Goal: Information Seeking & Learning: Learn about a topic

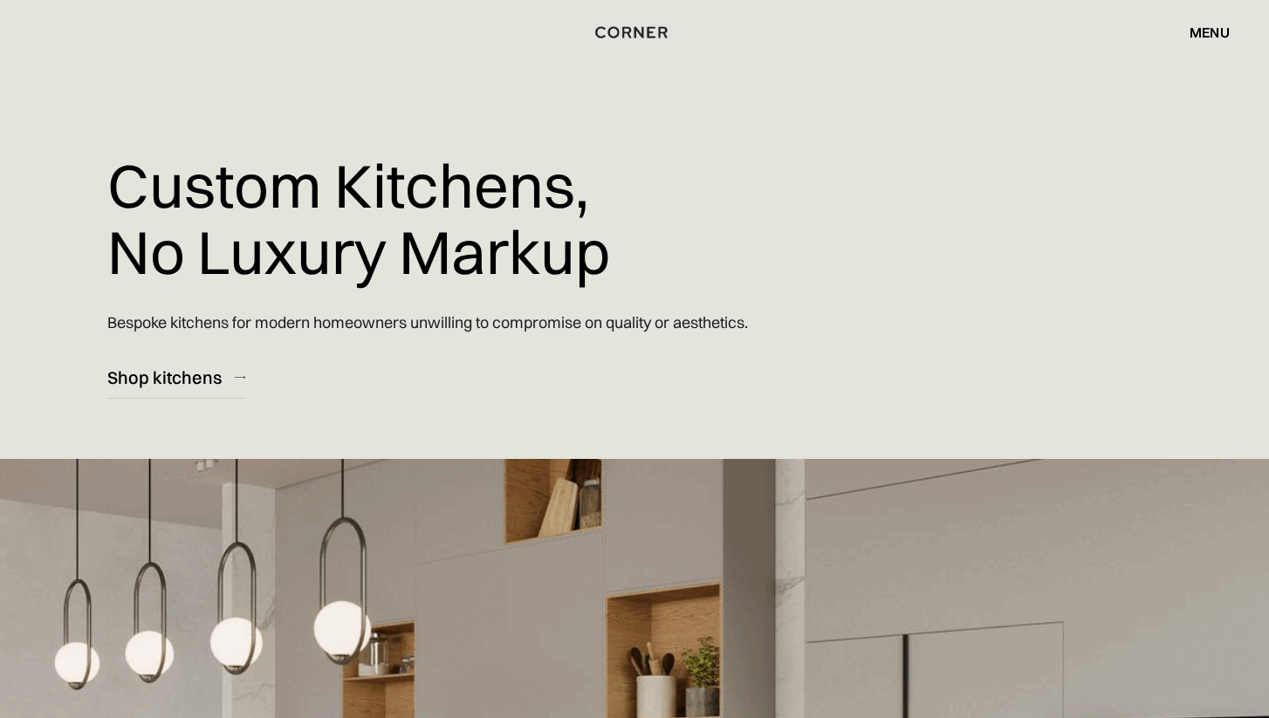
click at [1214, 31] on div "menu" at bounding box center [1210, 32] width 40 height 14
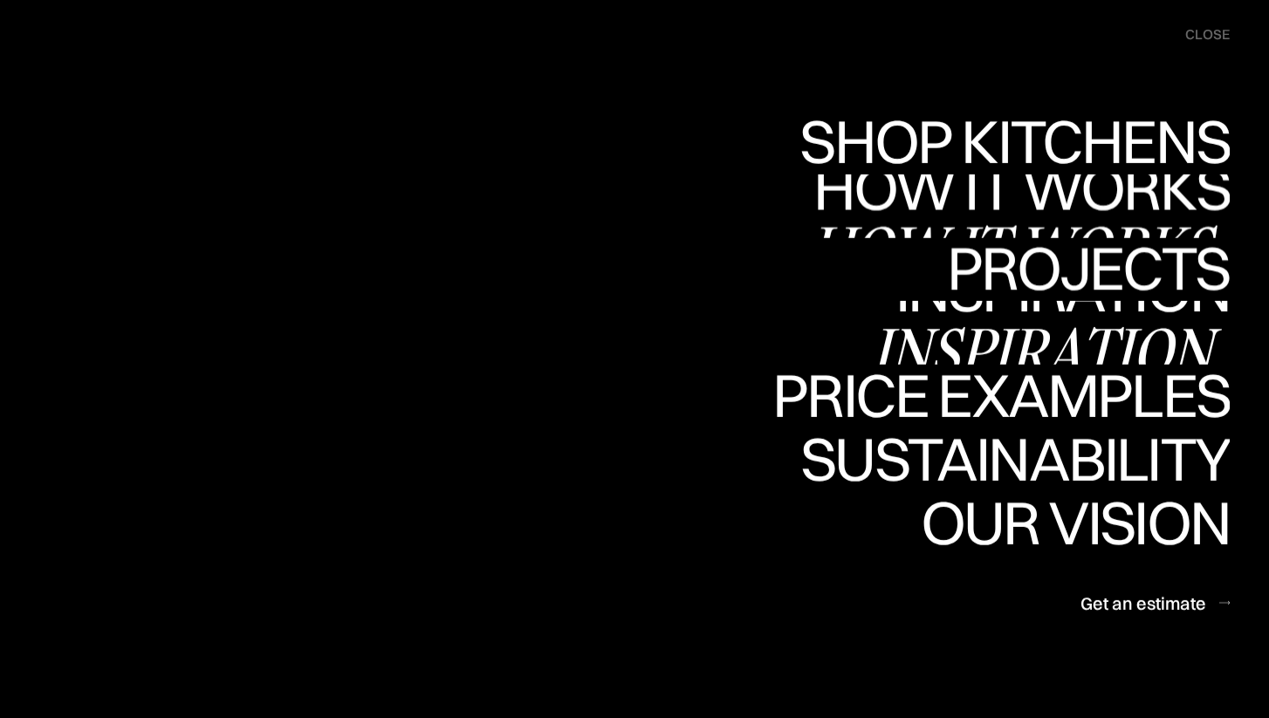
click at [975, 329] on div "Inspiration" at bounding box center [1050, 350] width 359 height 61
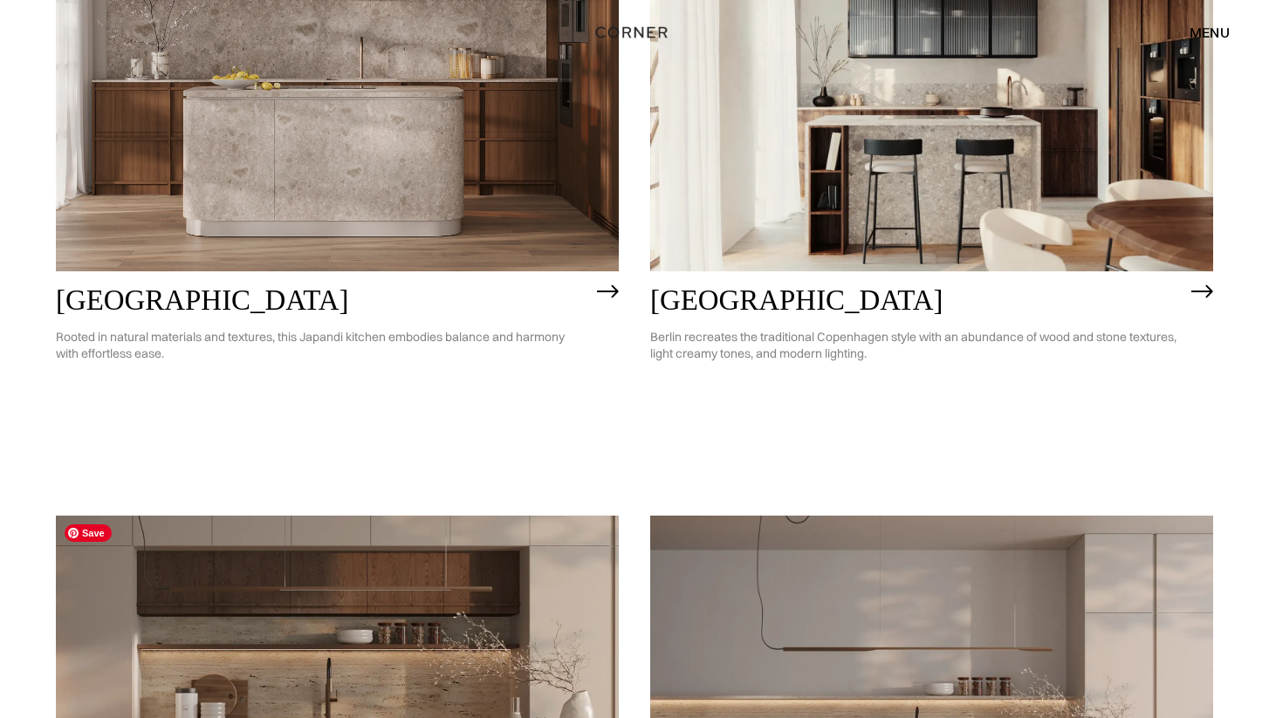
scroll to position [798, 0]
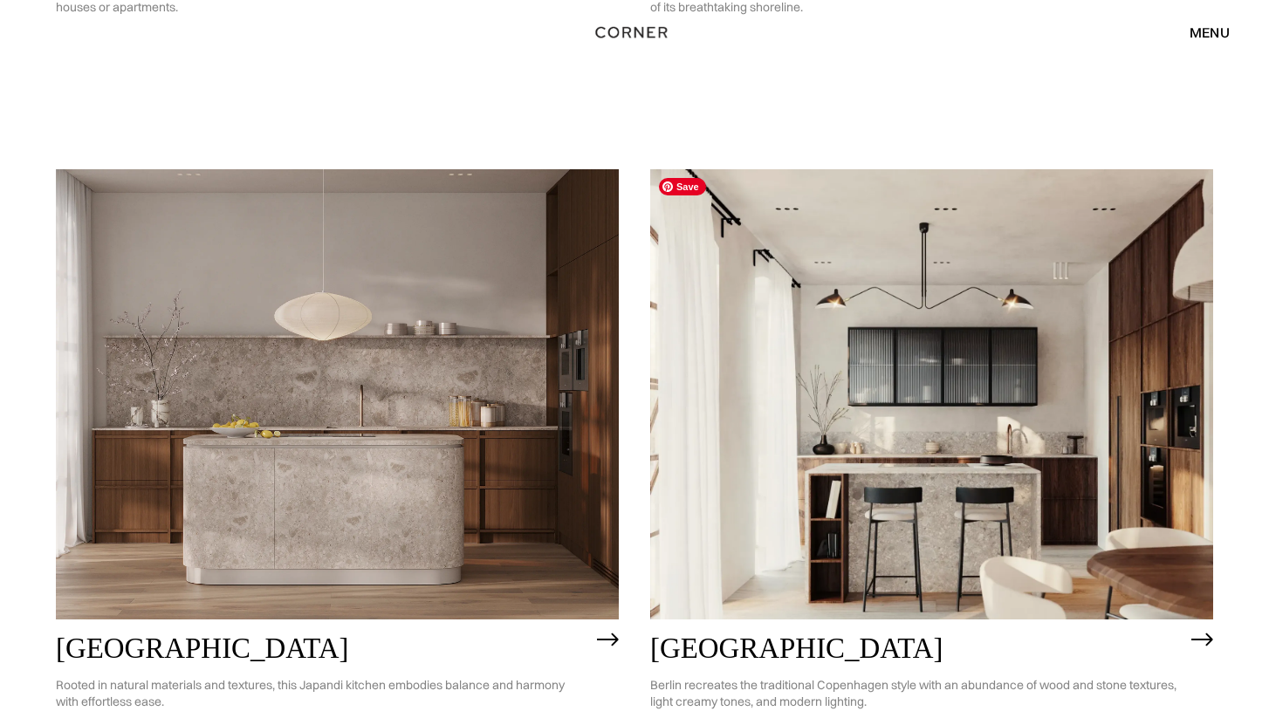
click at [953, 401] on img at bounding box center [931, 394] width 563 height 450
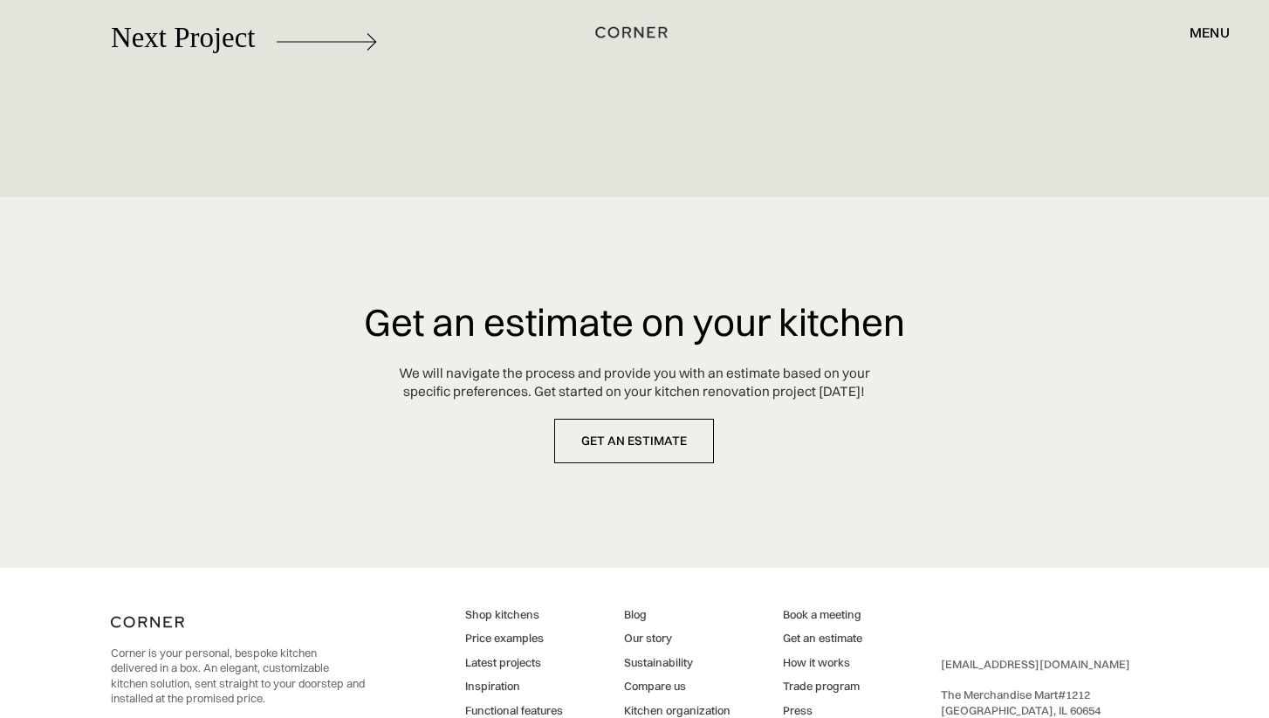
scroll to position [8405, 0]
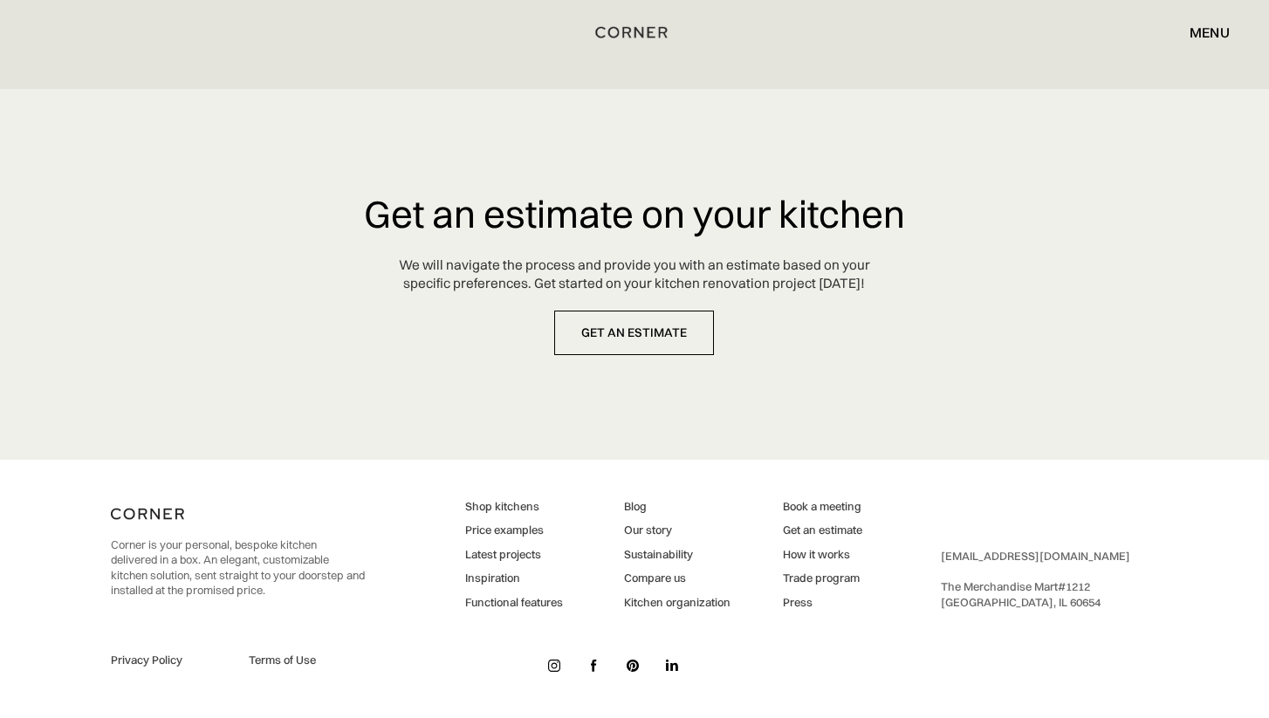
click at [502, 578] on link "Inspiration" at bounding box center [514, 579] width 98 height 16
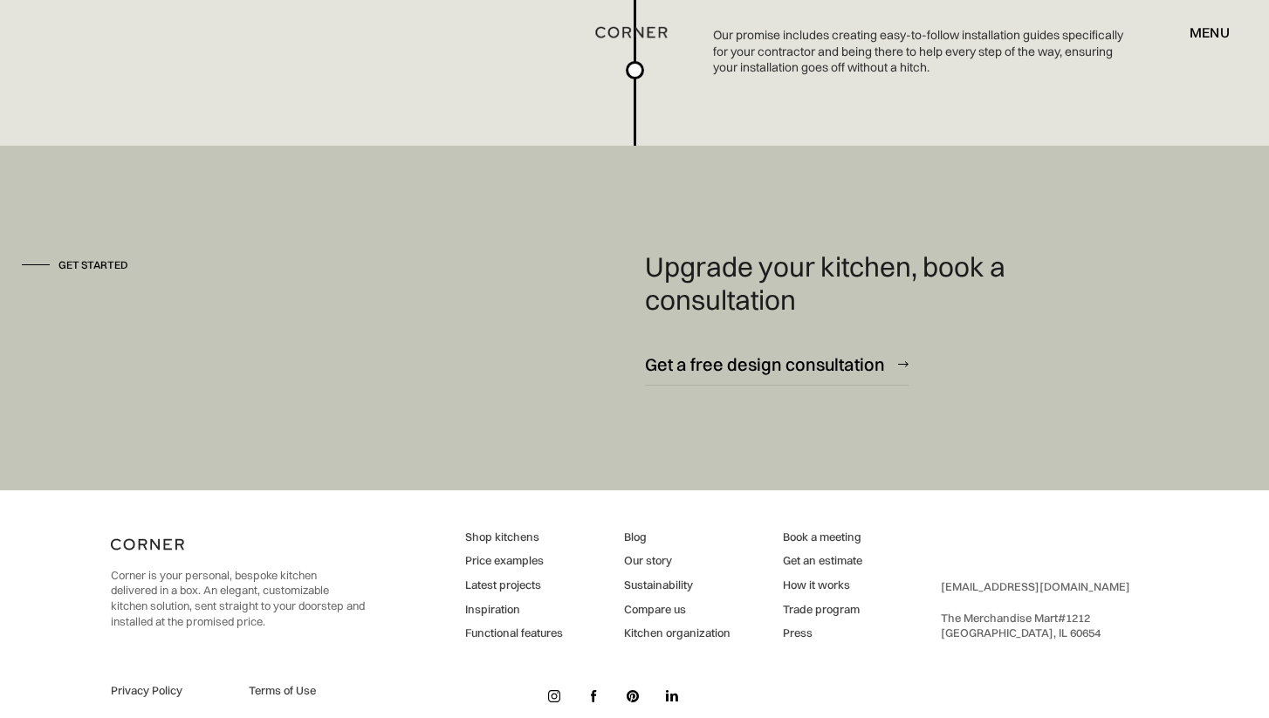
scroll to position [4725, 0]
click at [533, 628] on link "Functional features" at bounding box center [514, 633] width 98 height 16
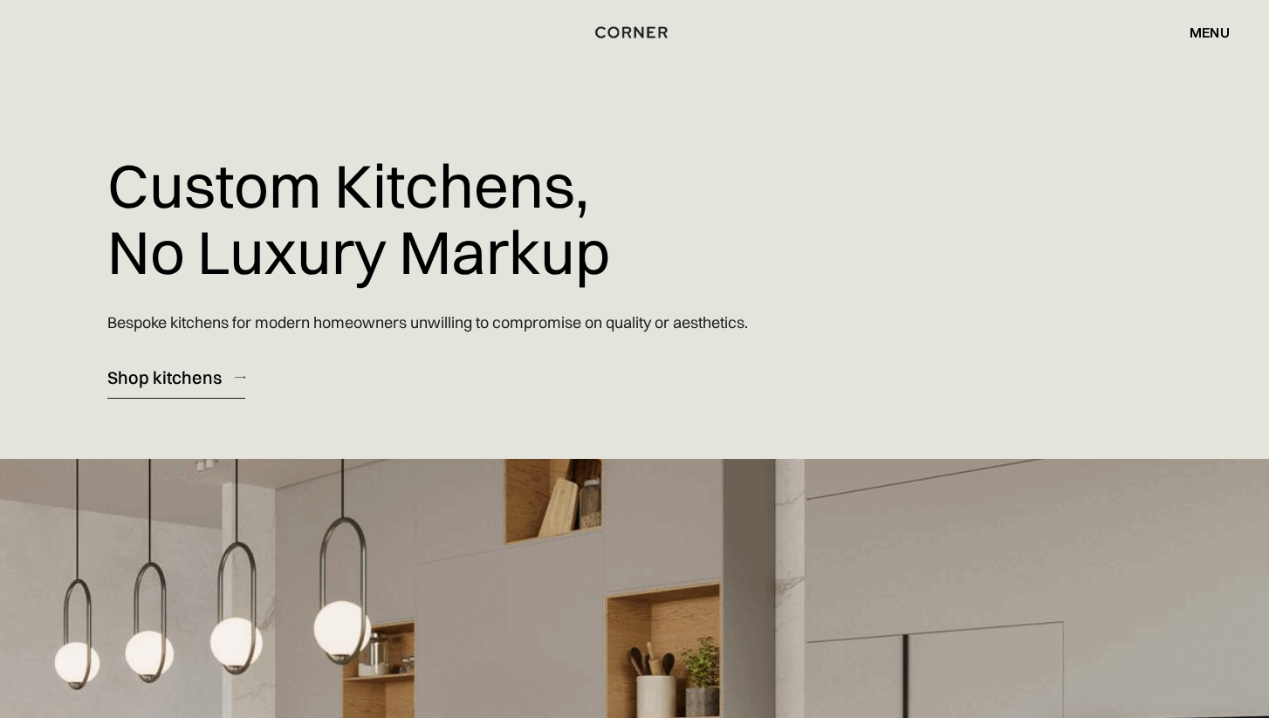
click at [209, 381] on div "Shop kitchens" at bounding box center [164, 378] width 114 height 24
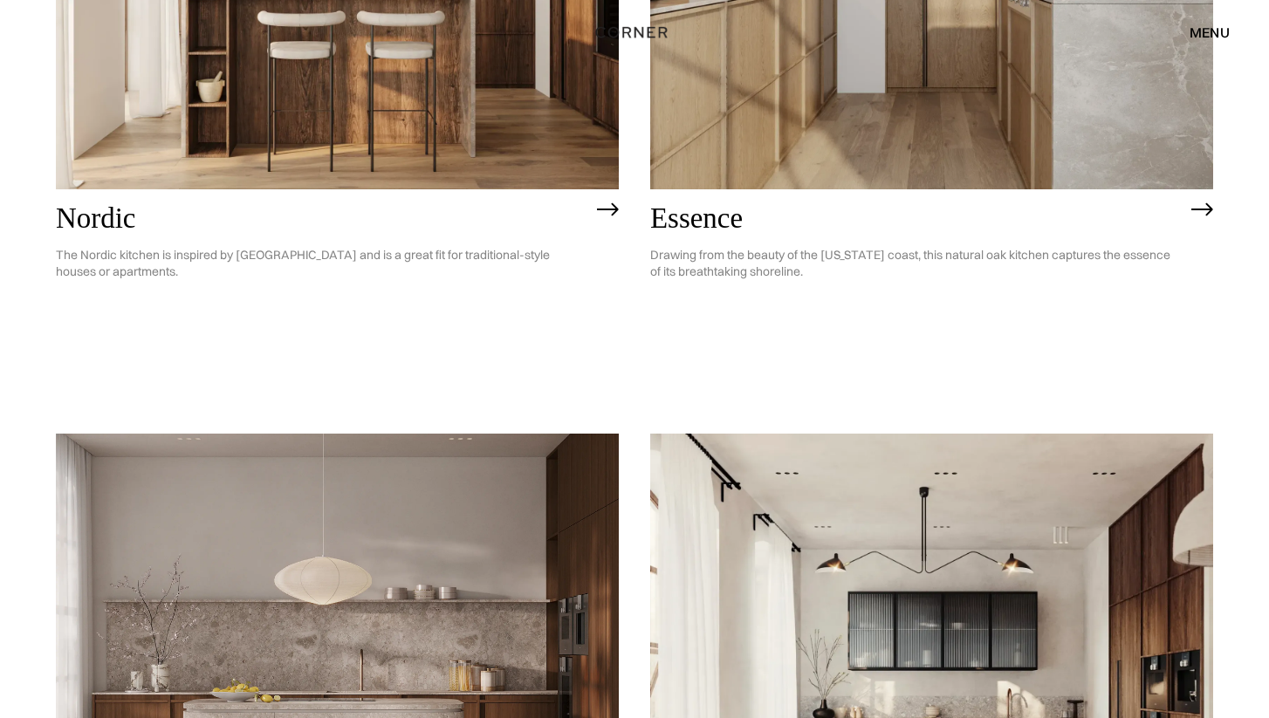
scroll to position [507, 0]
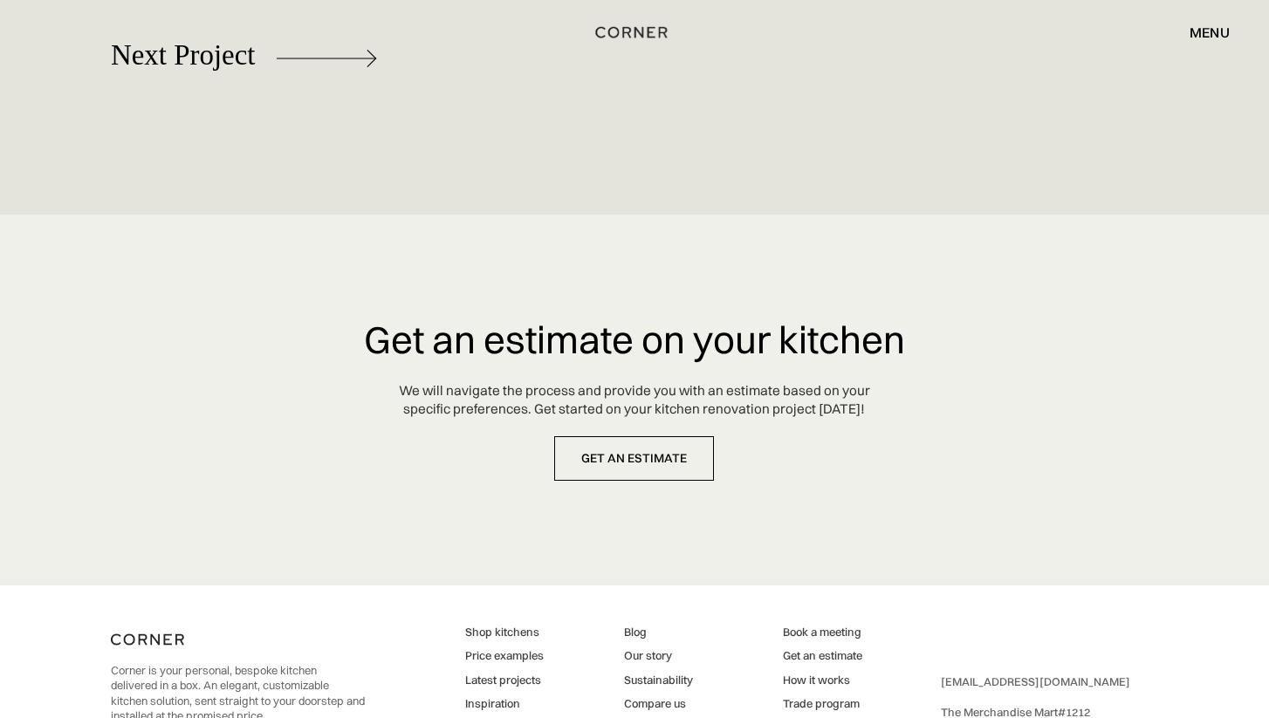
scroll to position [8234, 0]
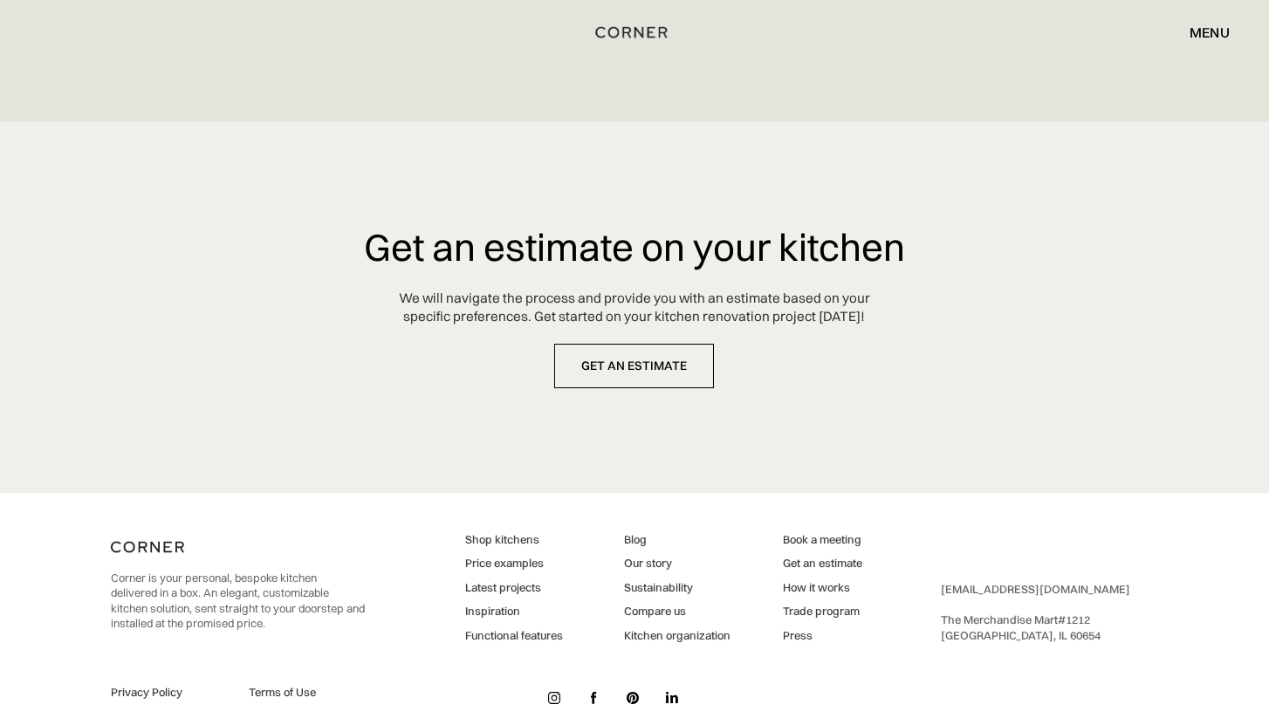
click at [497, 532] on link "Shop kitchens" at bounding box center [514, 540] width 98 height 16
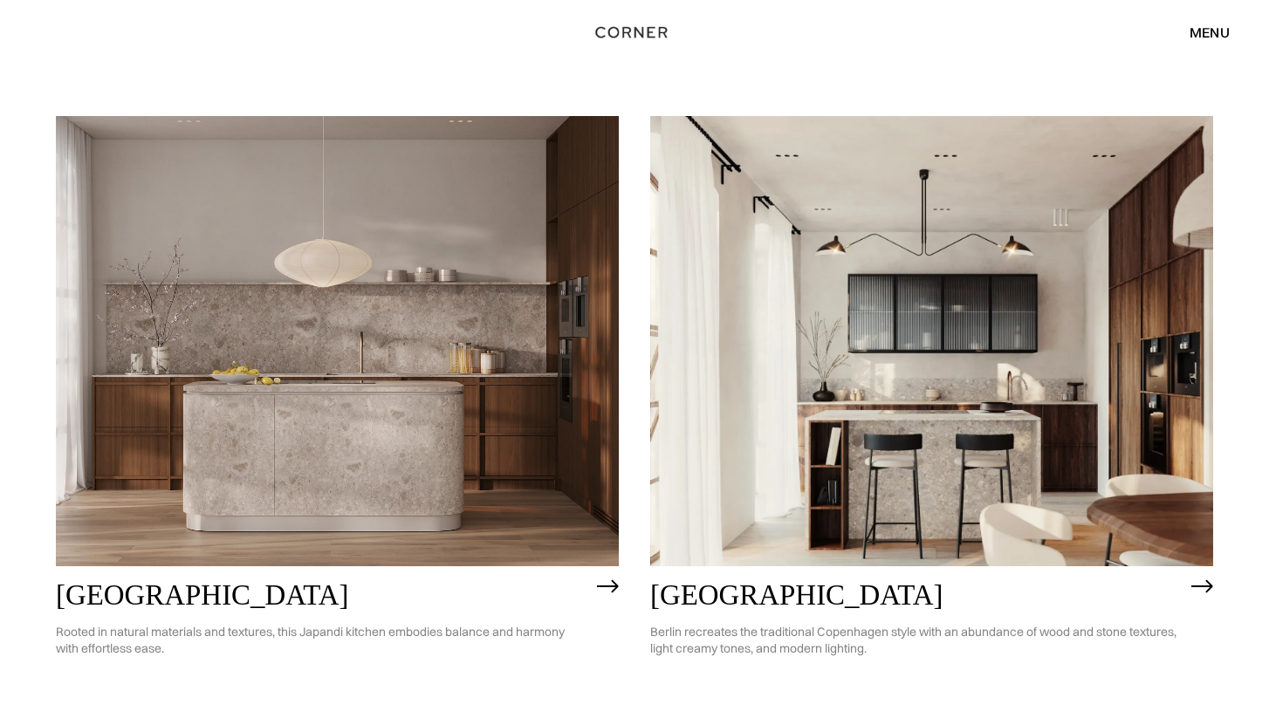
scroll to position [929, 0]
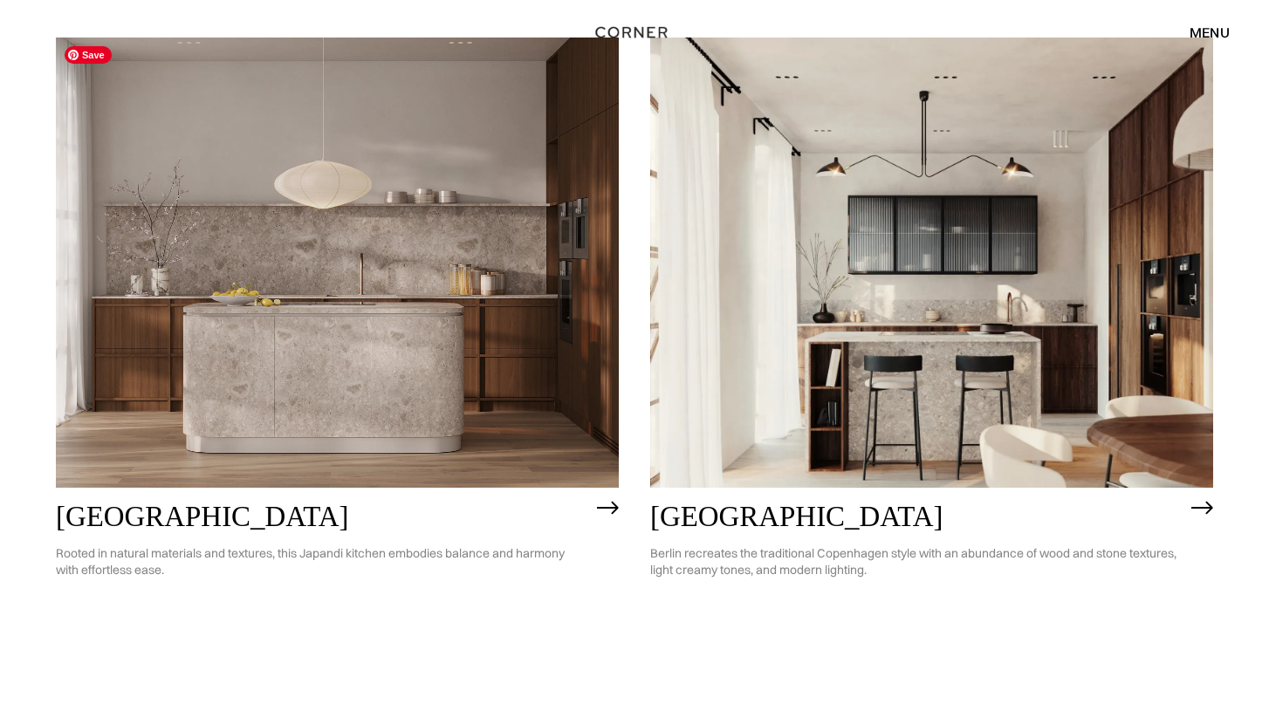
click at [403, 460] on img at bounding box center [337, 263] width 563 height 450
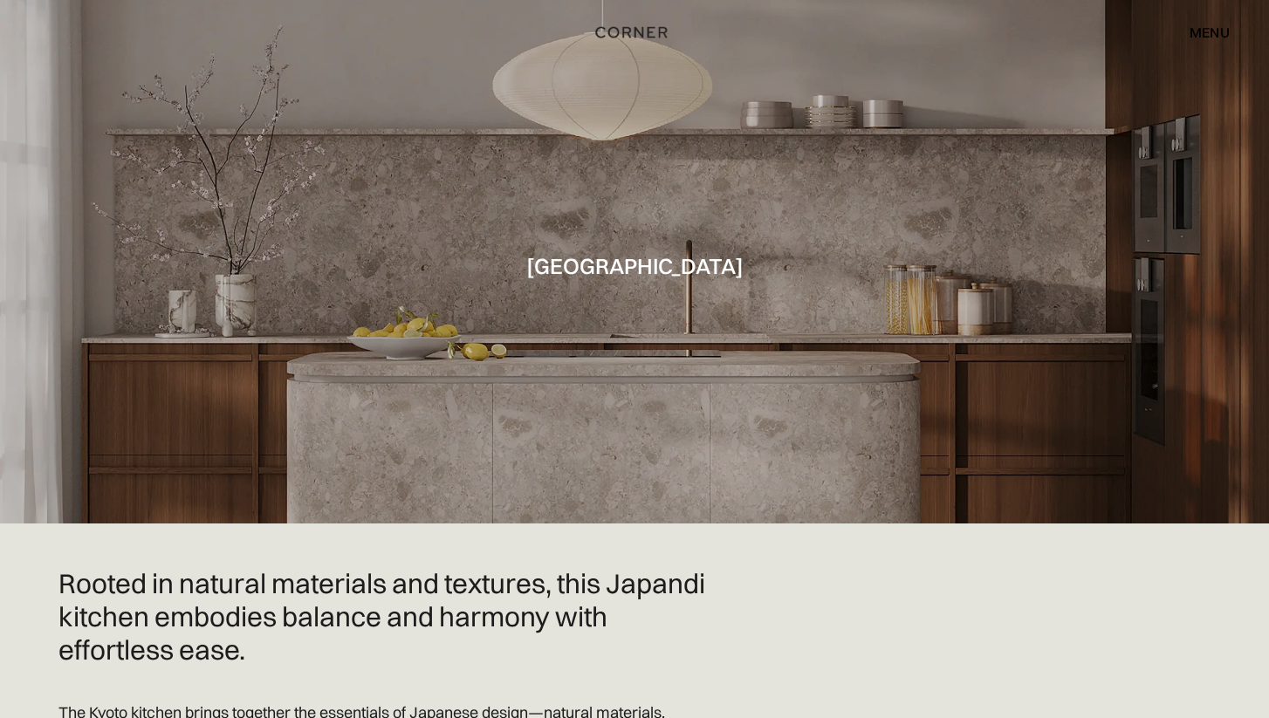
click at [1224, 34] on div "menu" at bounding box center [1210, 32] width 40 height 14
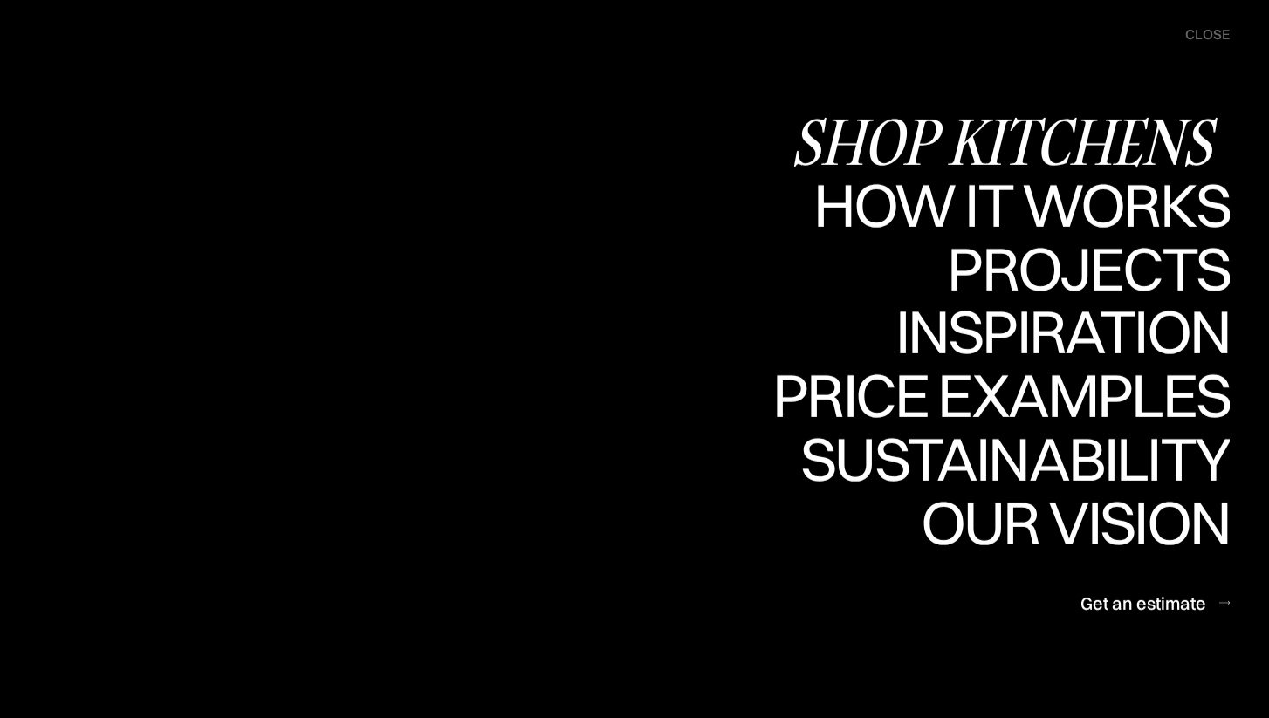
click at [1016, 137] on div "Shop Kitchens" at bounding box center [1010, 141] width 439 height 61
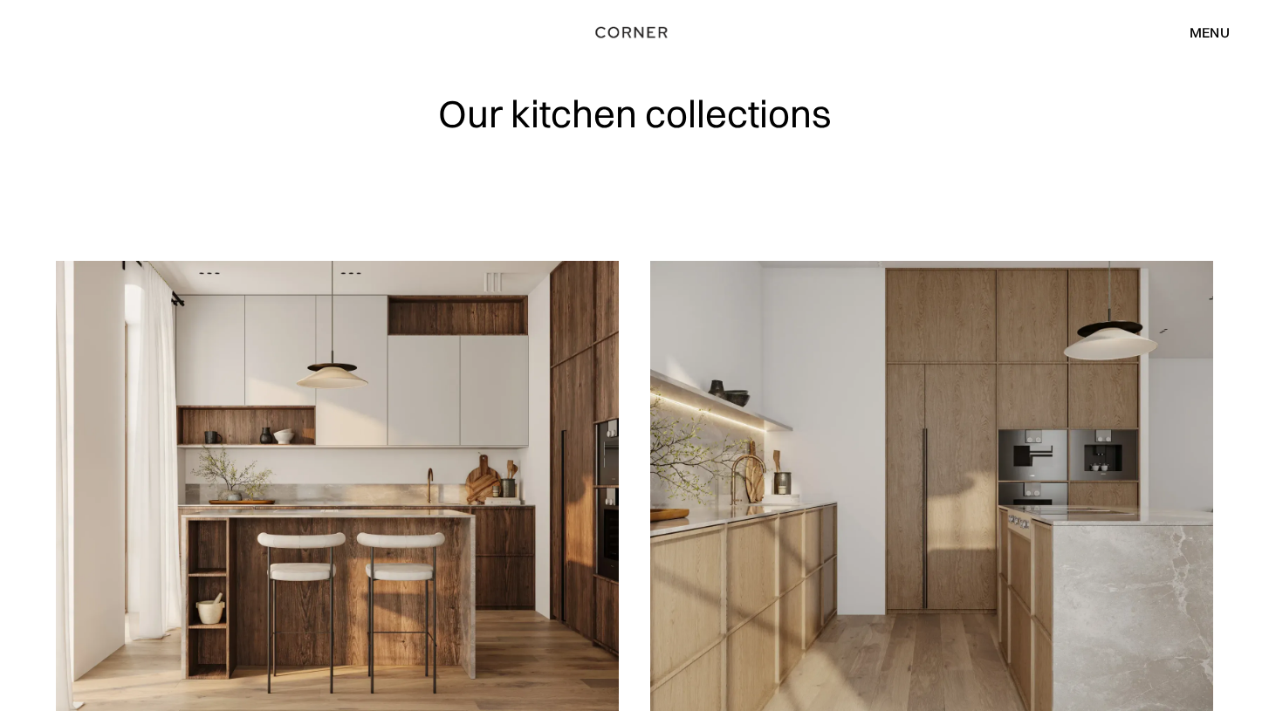
scroll to position [18, 0]
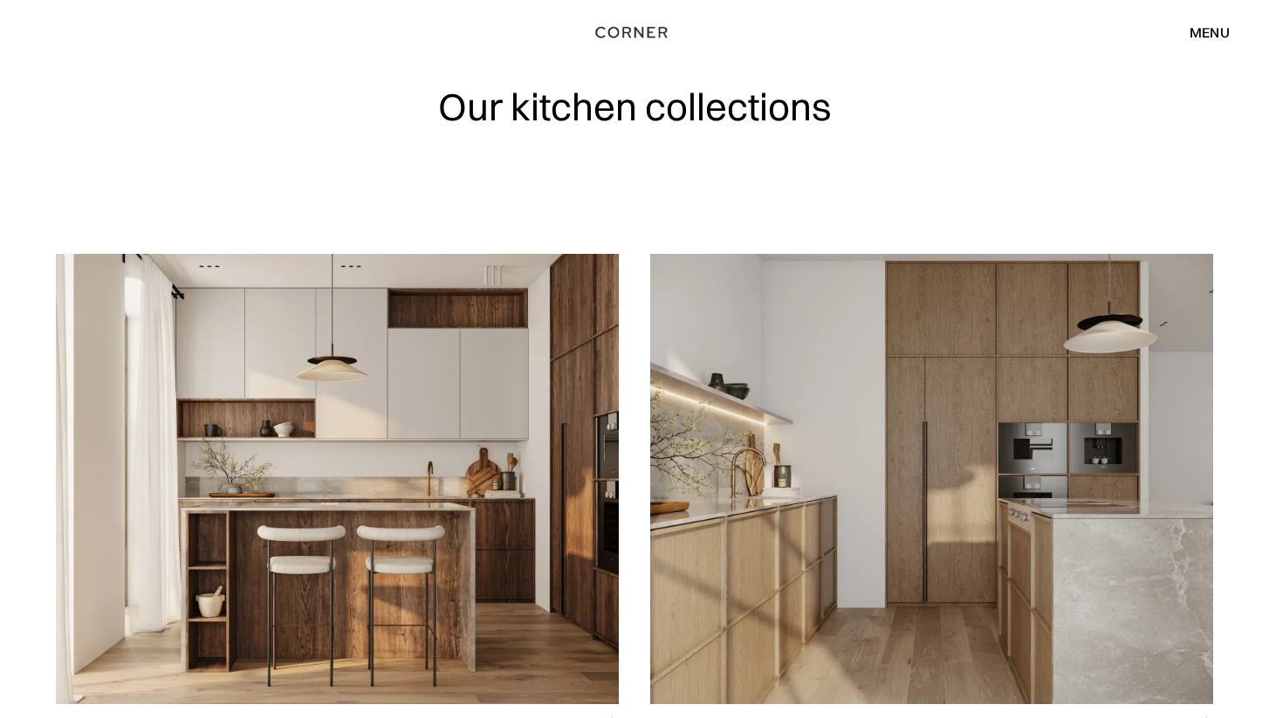
click at [486, 449] on img at bounding box center [337, 479] width 563 height 450
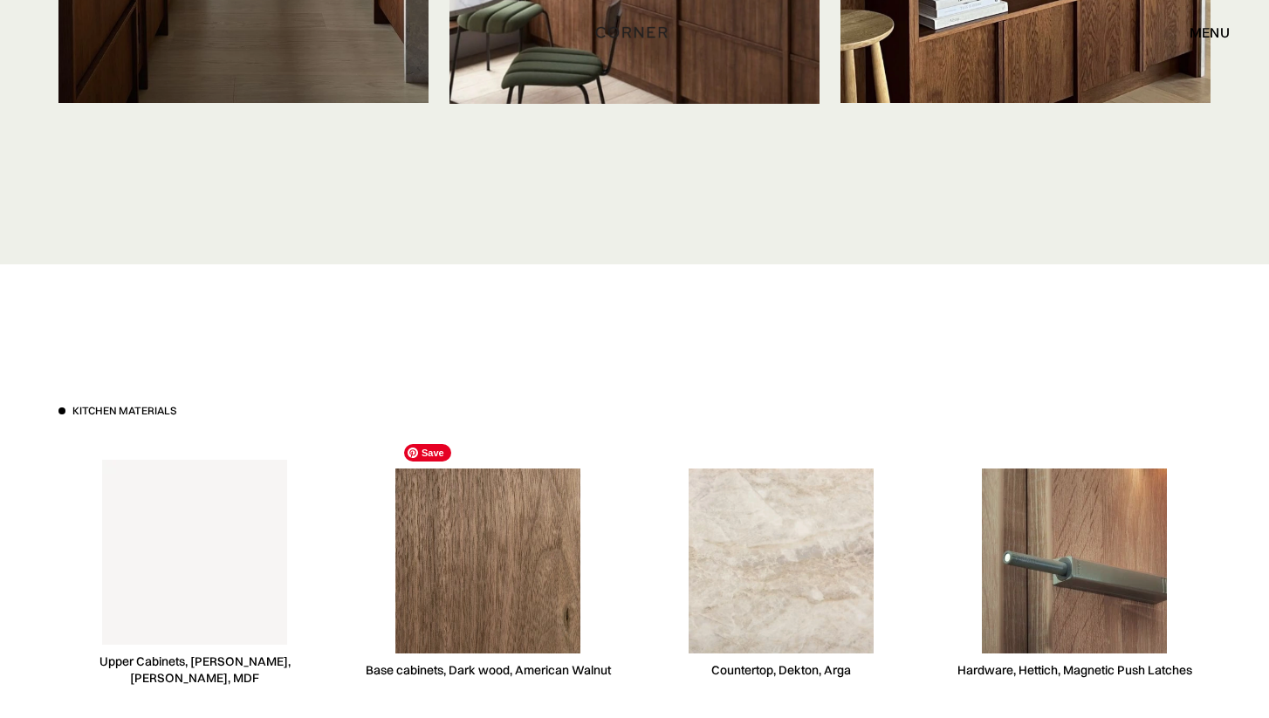
scroll to position [4588, 0]
